Goal: Task Accomplishment & Management: Use online tool/utility

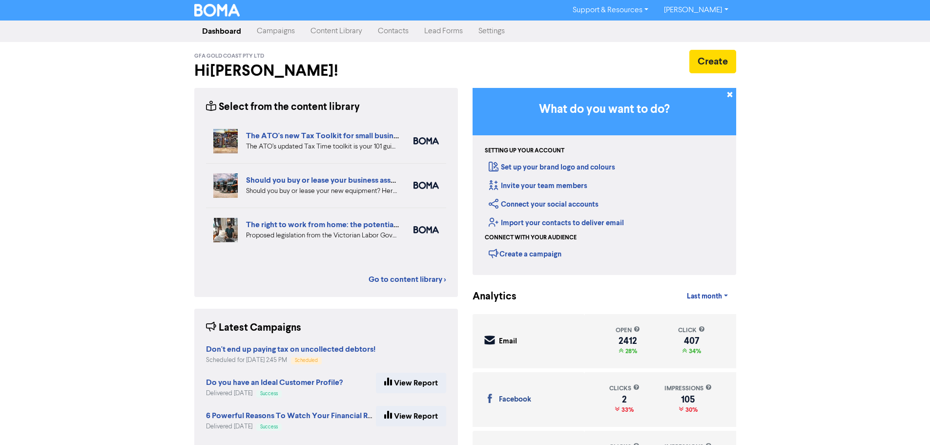
click at [394, 32] on link "Contacts" at bounding box center [393, 31] width 46 height 20
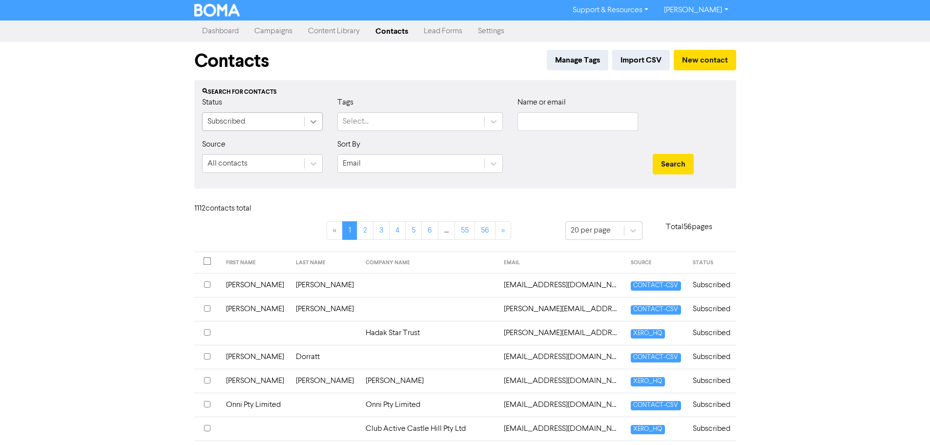
click at [309, 122] on icon at bounding box center [314, 122] width 10 height 10
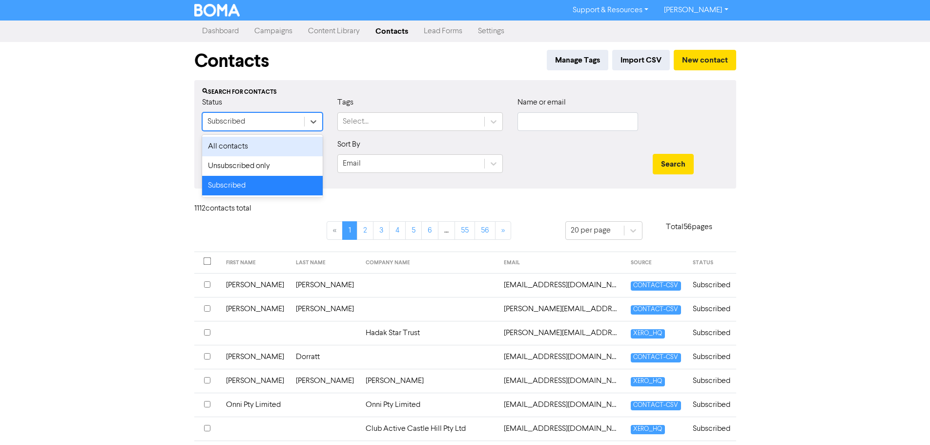
click at [252, 142] on div "All contacts" at bounding box center [262, 147] width 121 height 20
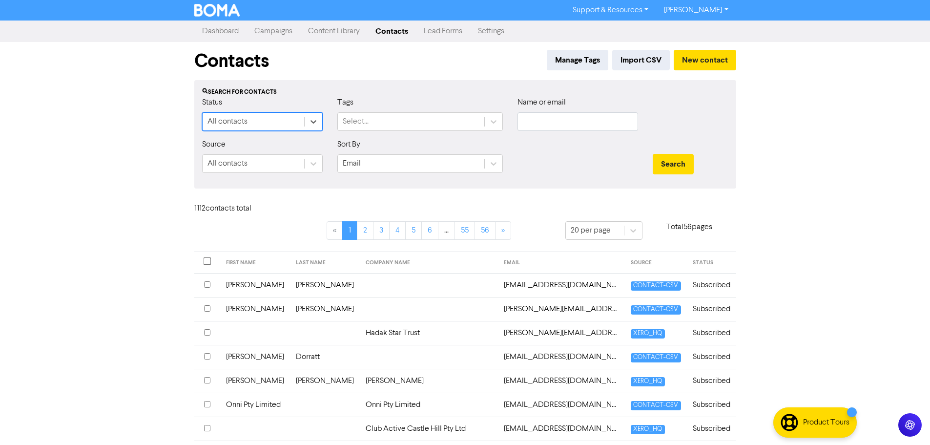
click at [560, 111] on div "Name or email" at bounding box center [578, 114] width 121 height 34
click at [554, 124] on input "text" at bounding box center [578, 121] width 121 height 19
type input "r"
click at [653, 154] on button "Search" at bounding box center [673, 164] width 41 height 21
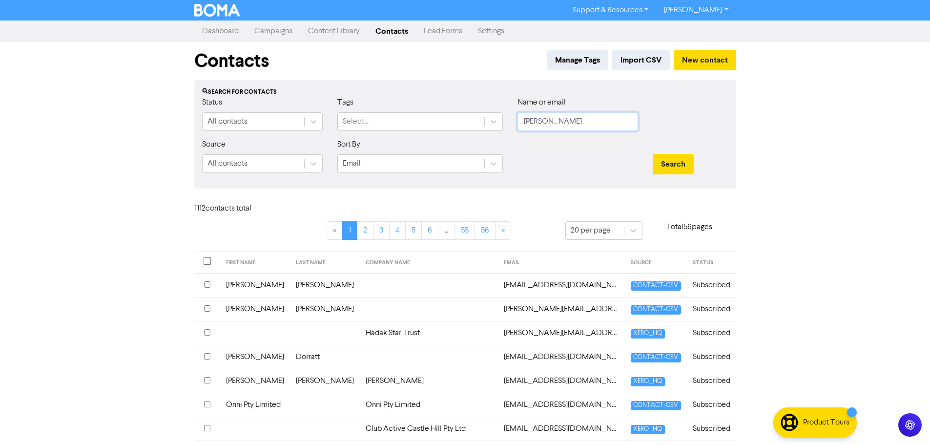
click at [653, 154] on button "Search" at bounding box center [673, 164] width 41 height 21
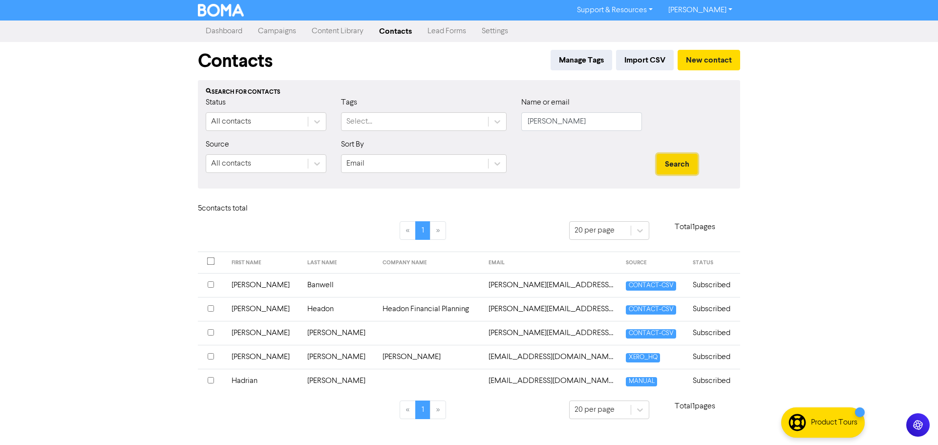
click at [672, 156] on button "Search" at bounding box center [676, 164] width 41 height 21
click at [674, 165] on button "Search" at bounding box center [676, 164] width 41 height 21
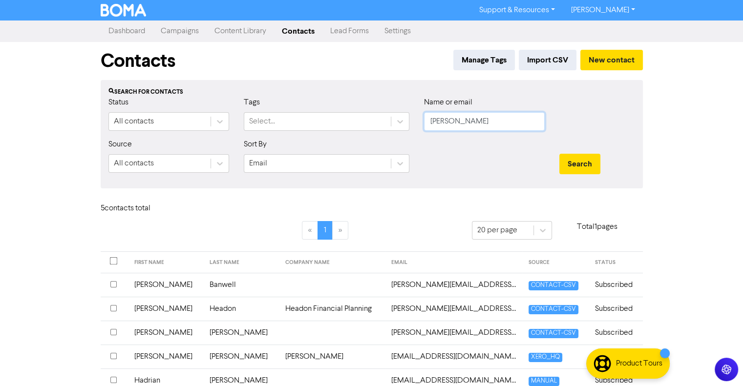
click at [460, 130] on input "[PERSON_NAME]" at bounding box center [484, 121] width 121 height 19
click at [459, 128] on input "[PERSON_NAME]" at bounding box center [484, 121] width 121 height 19
click at [459, 126] on input "[PERSON_NAME]" at bounding box center [484, 121] width 121 height 19
click at [559, 154] on button "Search" at bounding box center [579, 164] width 41 height 21
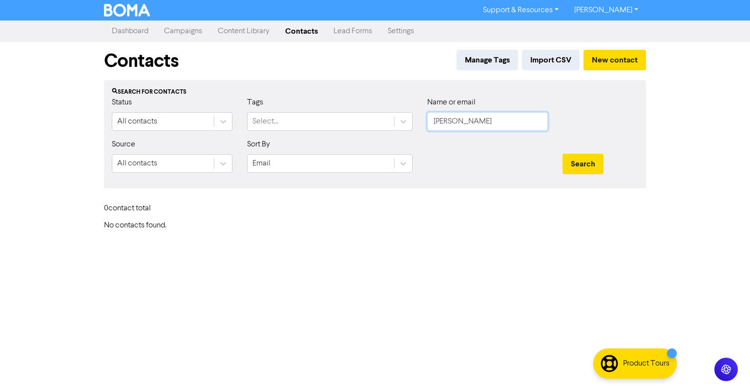
click at [482, 123] on input "[PERSON_NAME]" at bounding box center [487, 121] width 121 height 19
type input "[PERSON_NAME]"
drag, startPoint x: 624, startPoint y: 148, endPoint x: 634, endPoint y: 161, distance: 16.3
click at [624, 148] on div "Search" at bounding box center [600, 160] width 90 height 42
drag, startPoint x: 583, startPoint y: 167, endPoint x: 592, endPoint y: 173, distance: 11.9
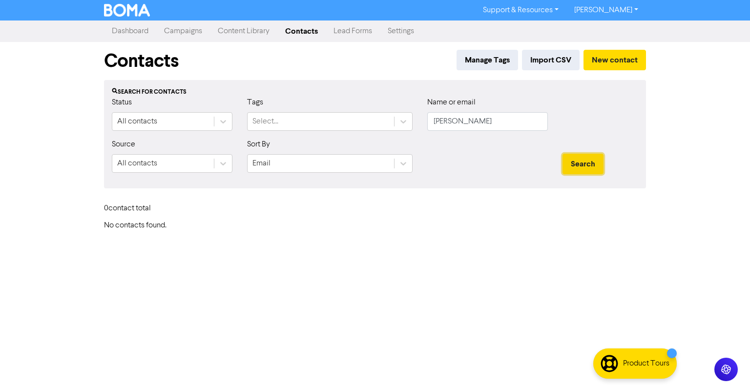
click at [583, 167] on button "Search" at bounding box center [583, 164] width 41 height 21
